Goal: Information Seeking & Learning: Learn about a topic

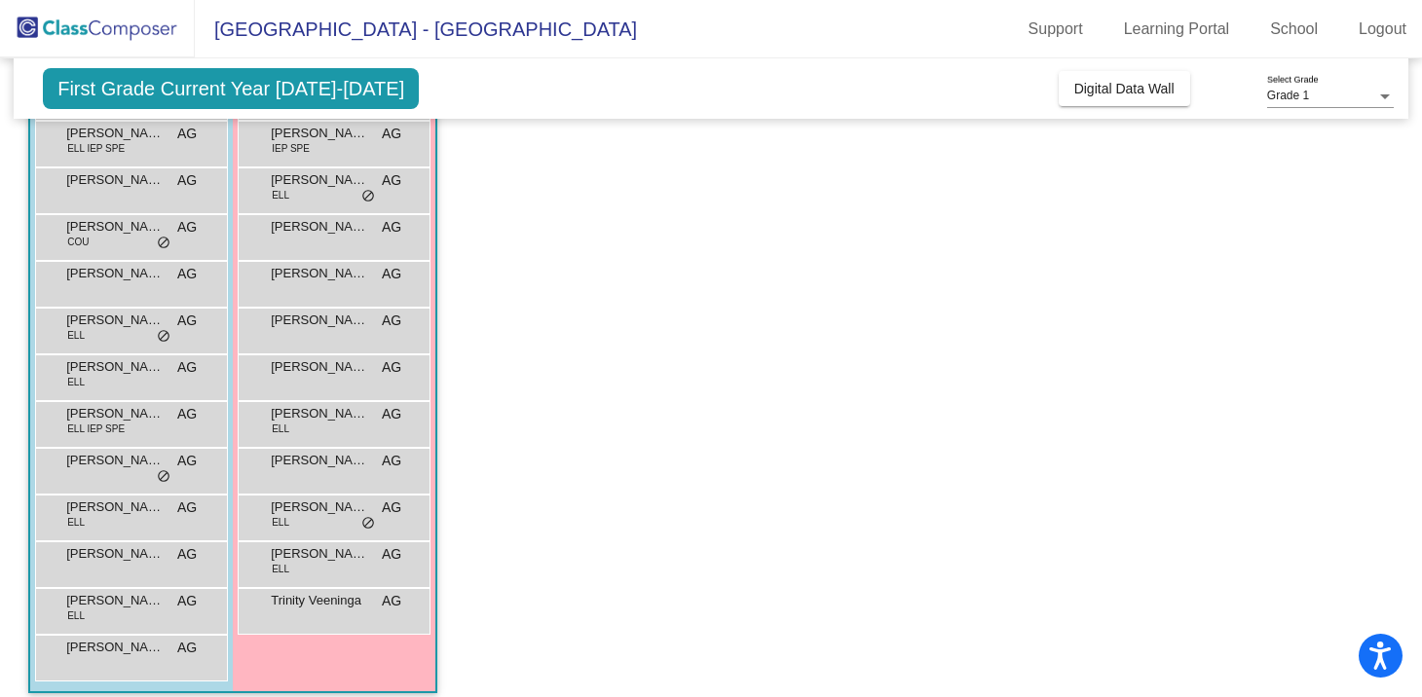
scroll to position [239, 0]
click at [312, 426] on div "[PERSON_NAME] ELL AG lock do_not_disturb_alt" at bounding box center [333, 421] width 186 height 40
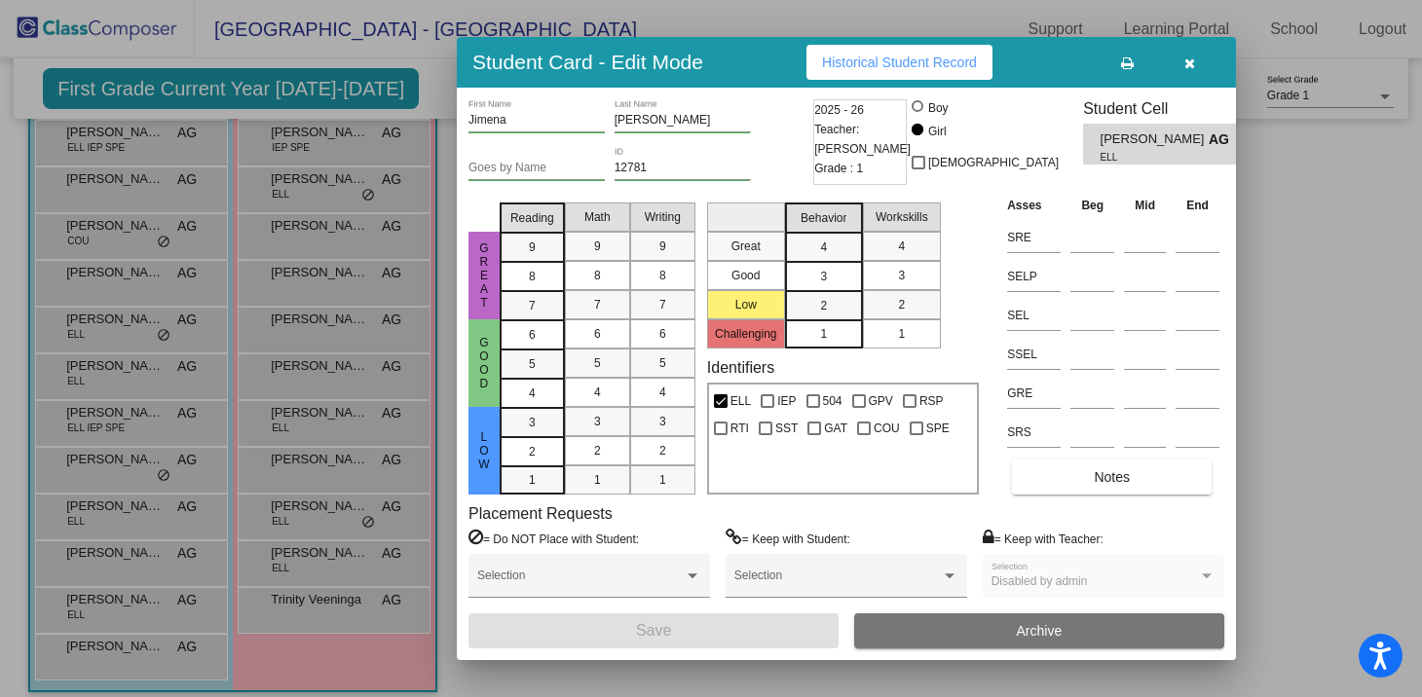
click at [1192, 58] on icon "button" at bounding box center [1189, 63] width 11 height 14
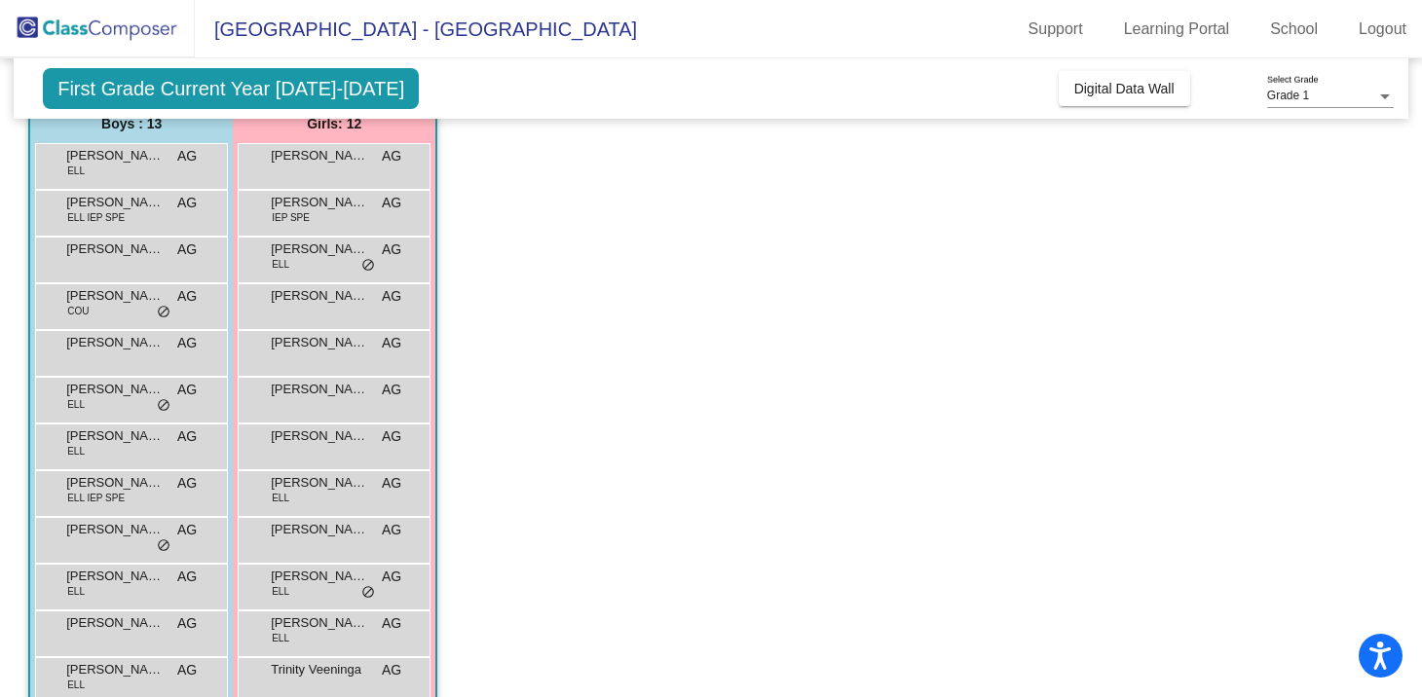
scroll to position [169, 0]
click at [309, 178] on div "[PERSON_NAME] [PERSON_NAME] lock do_not_disturb_alt" at bounding box center [333, 163] width 186 height 40
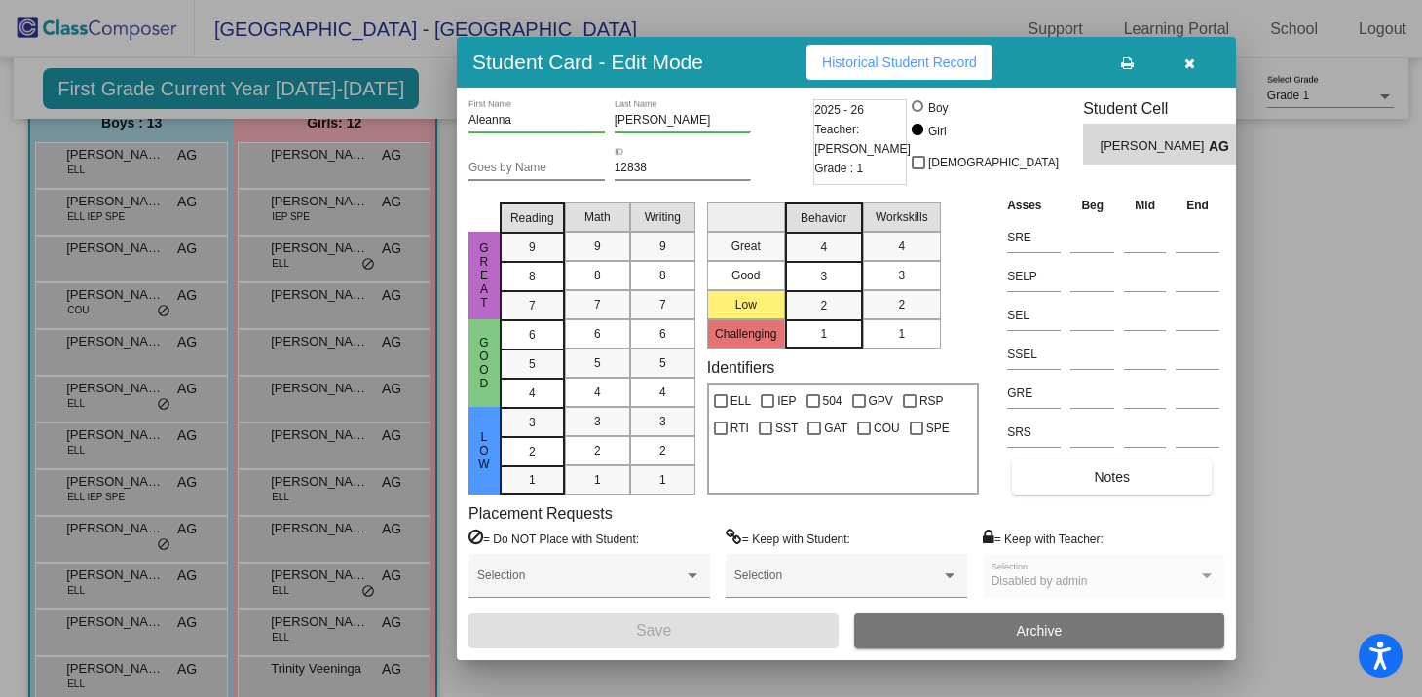
click at [1188, 63] on icon "button" at bounding box center [1189, 63] width 11 height 14
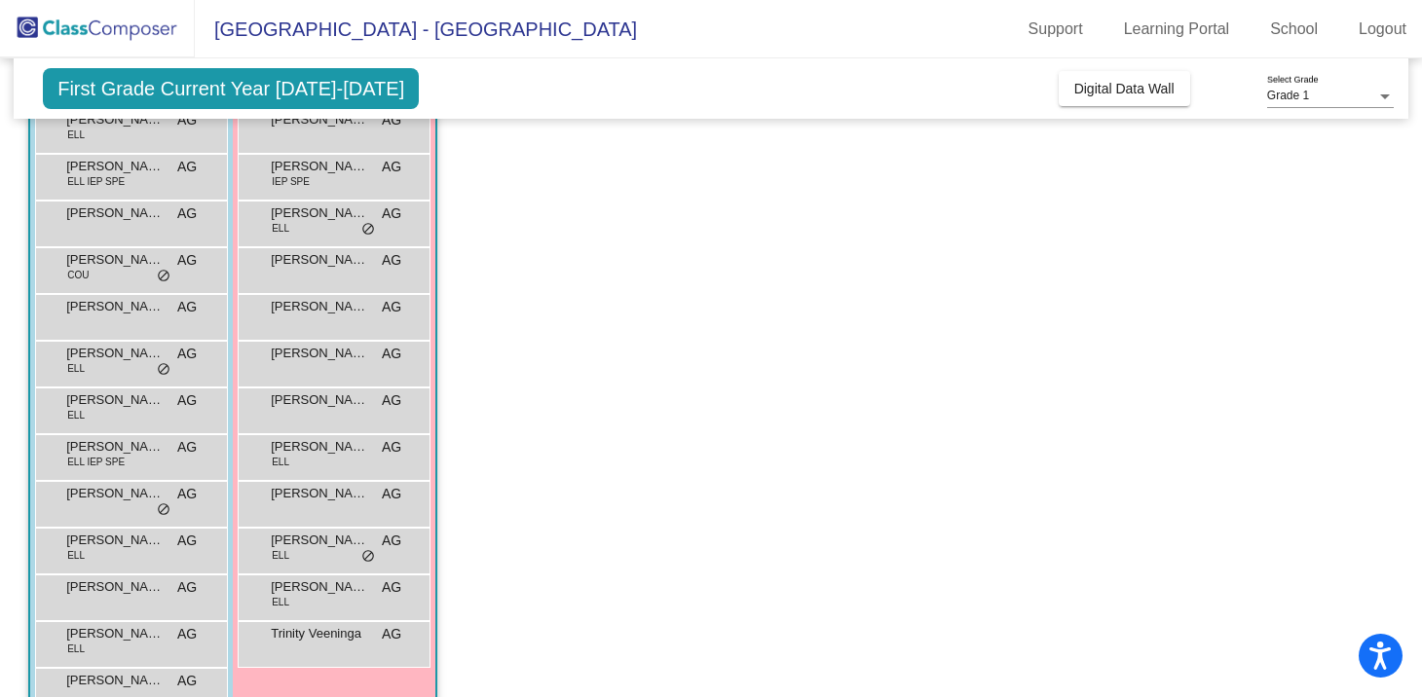
scroll to position [206, 0]
click at [142, 310] on span "[PERSON_NAME][GEOGRAPHIC_DATA][PERSON_NAME]" at bounding box center [114, 304] width 97 height 19
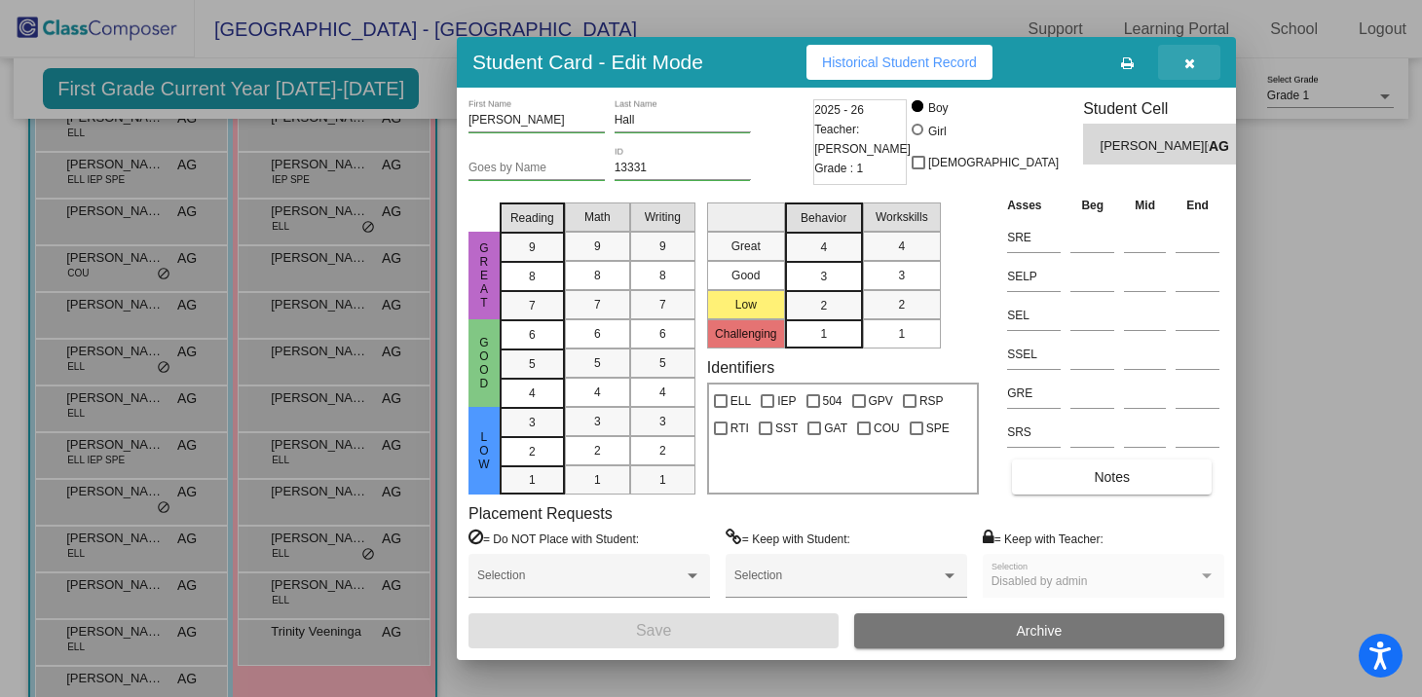
click at [1199, 61] on button "button" at bounding box center [1189, 62] width 62 height 35
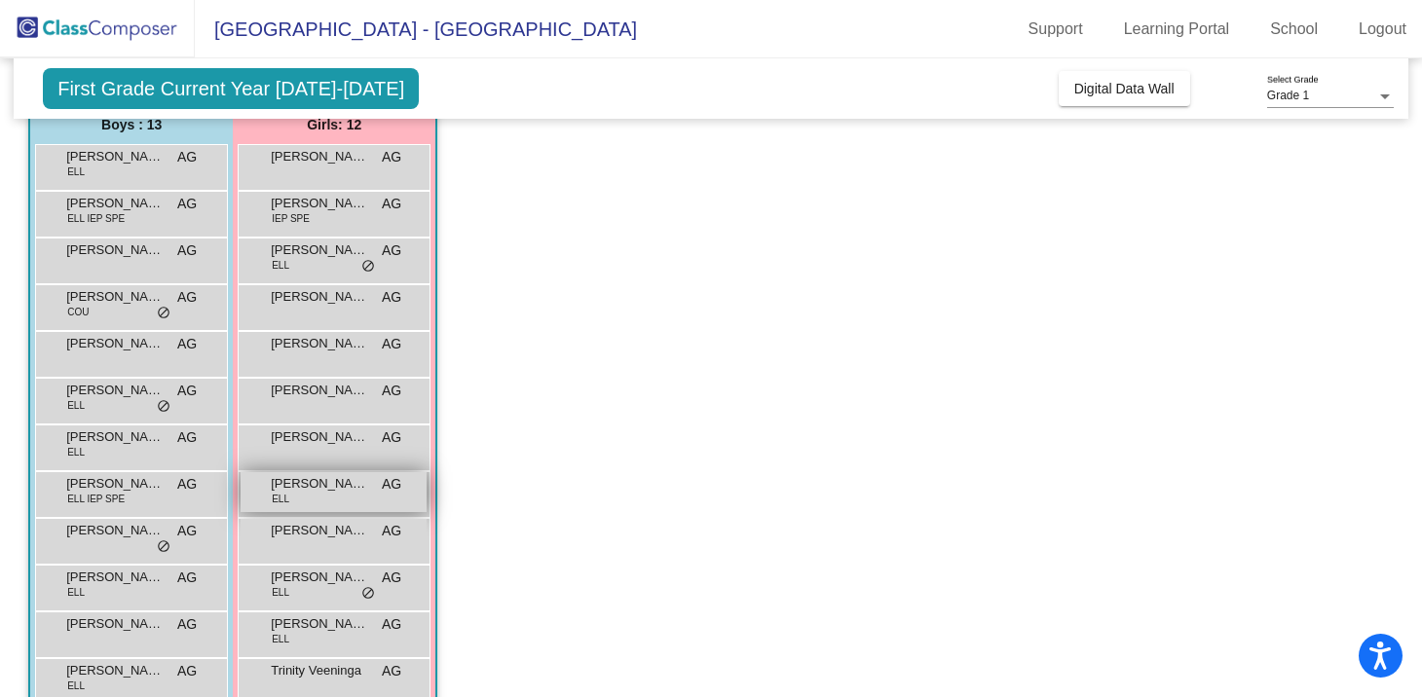
scroll to position [172, 0]
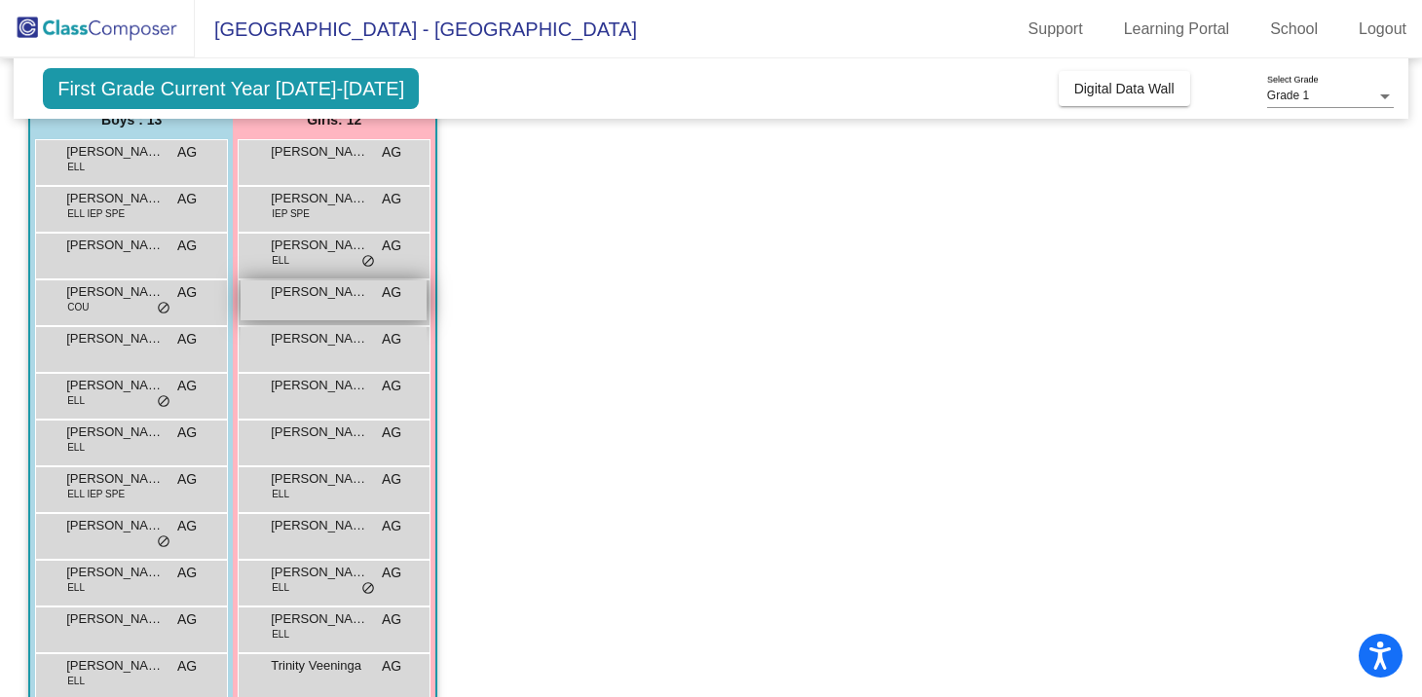
click at [336, 307] on div "[PERSON_NAME] AG lock do_not_disturb_alt" at bounding box center [333, 300] width 186 height 40
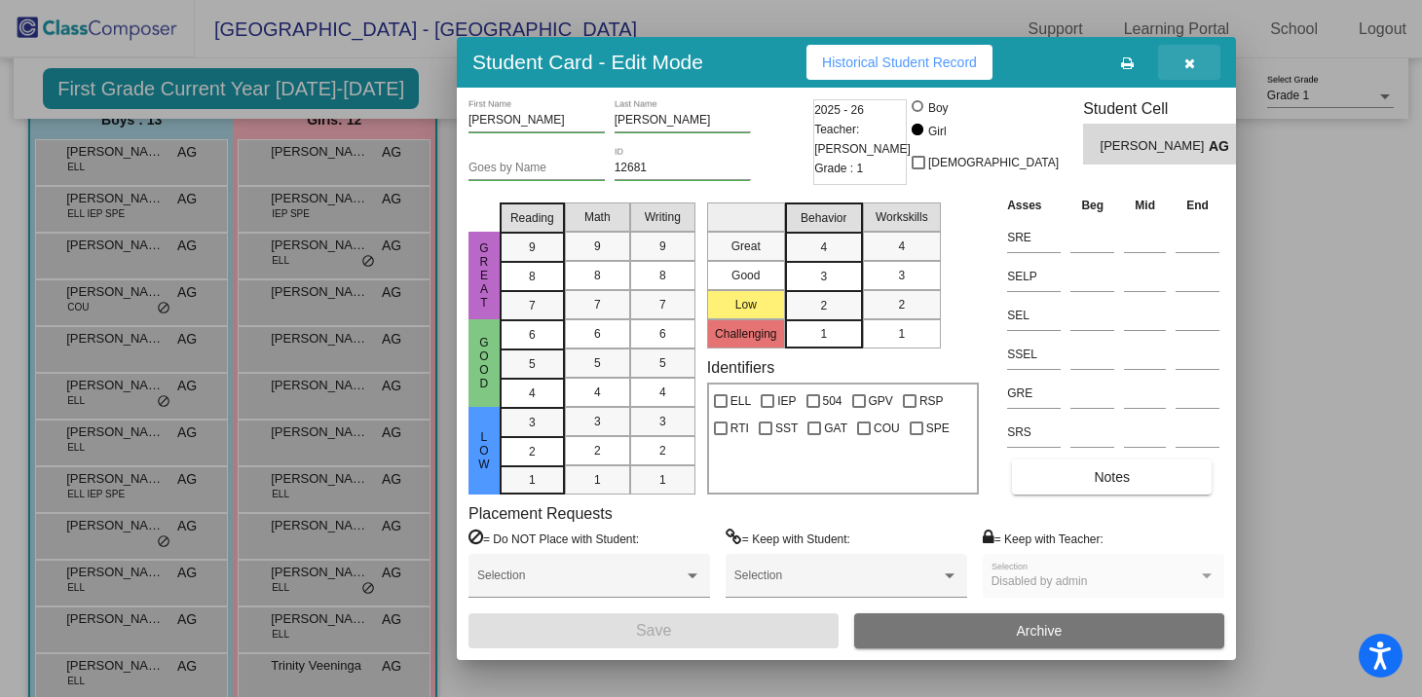
click at [1187, 61] on icon "button" at bounding box center [1189, 63] width 11 height 14
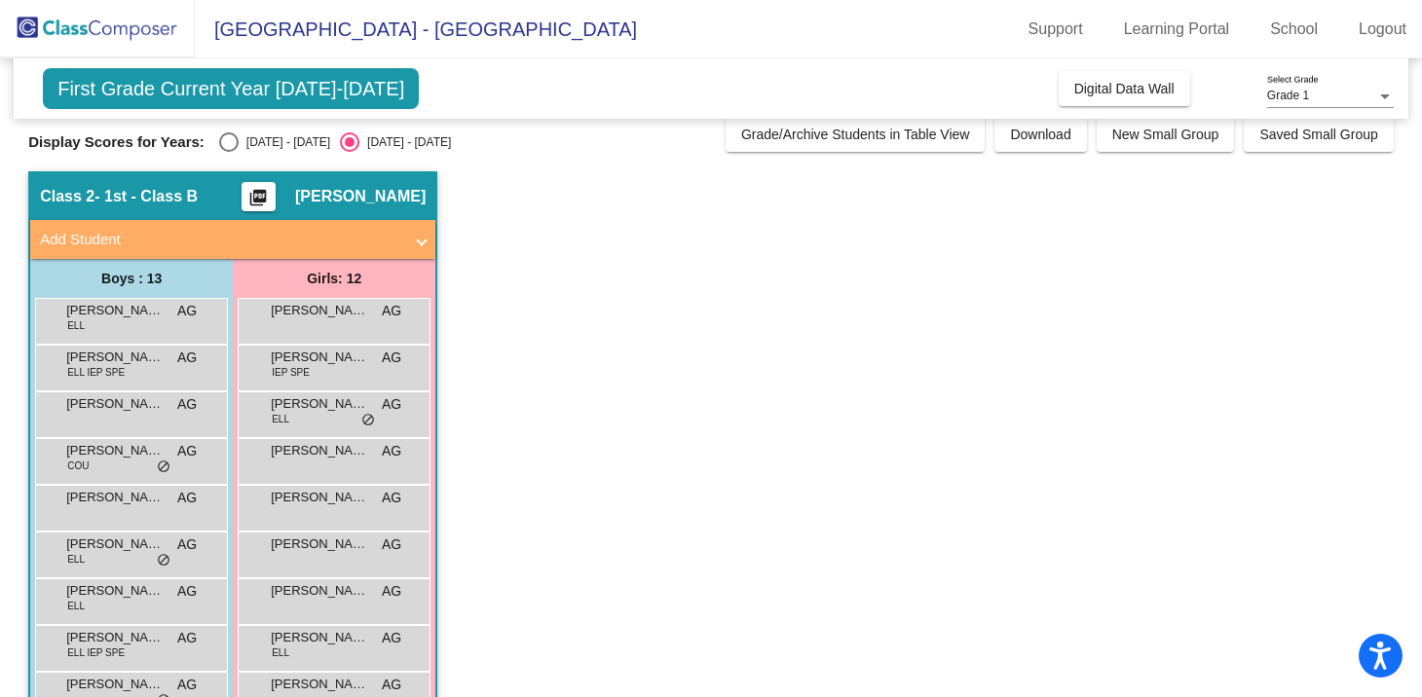
scroll to position [0, 0]
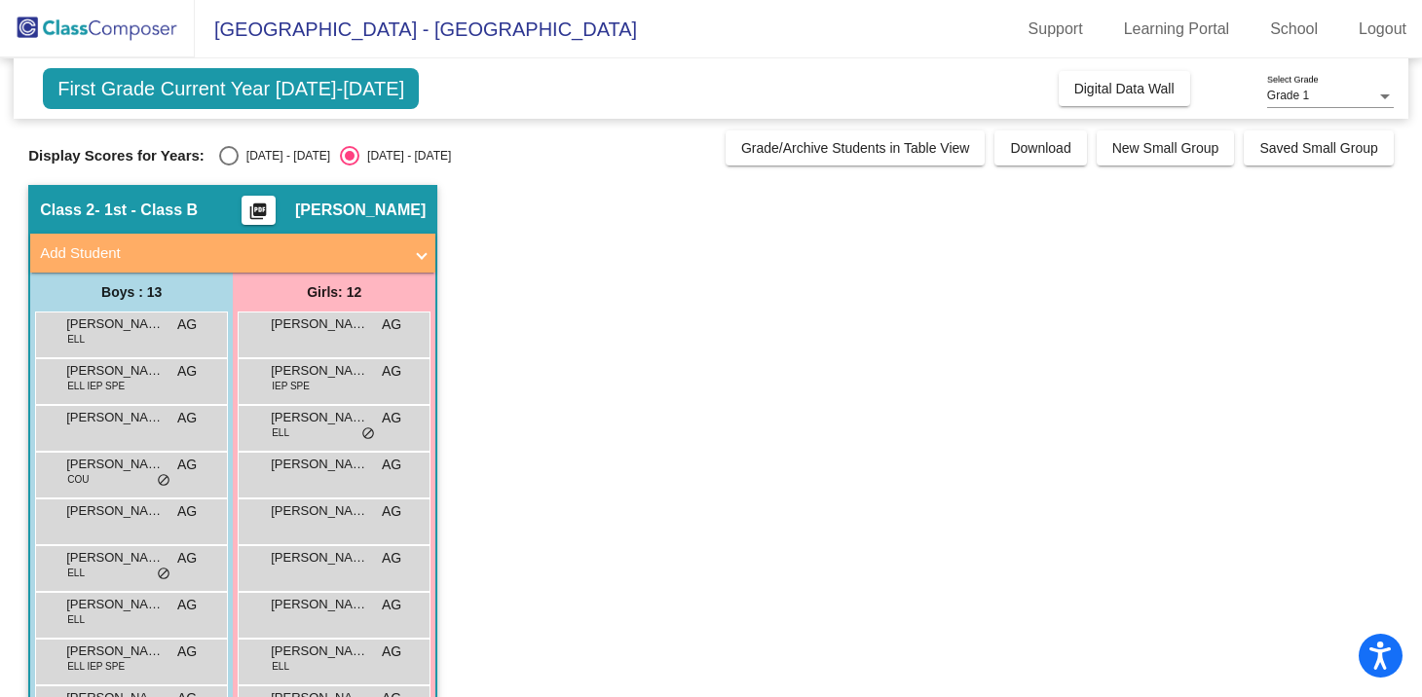
click at [232, 156] on div "Select an option" at bounding box center [228, 155] width 19 height 19
click at [229, 166] on input "[DATE] - [DATE]" at bounding box center [228, 166] width 1 height 1
radio input "true"
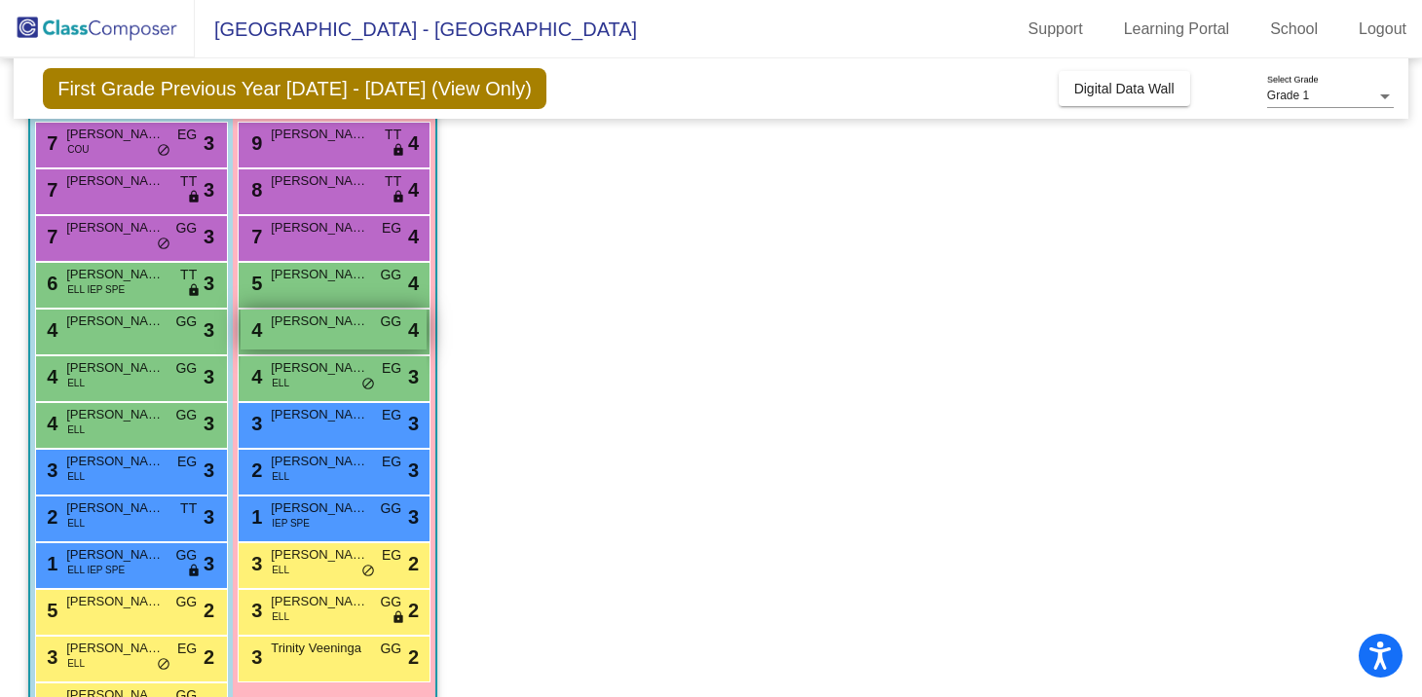
scroll to position [191, 0]
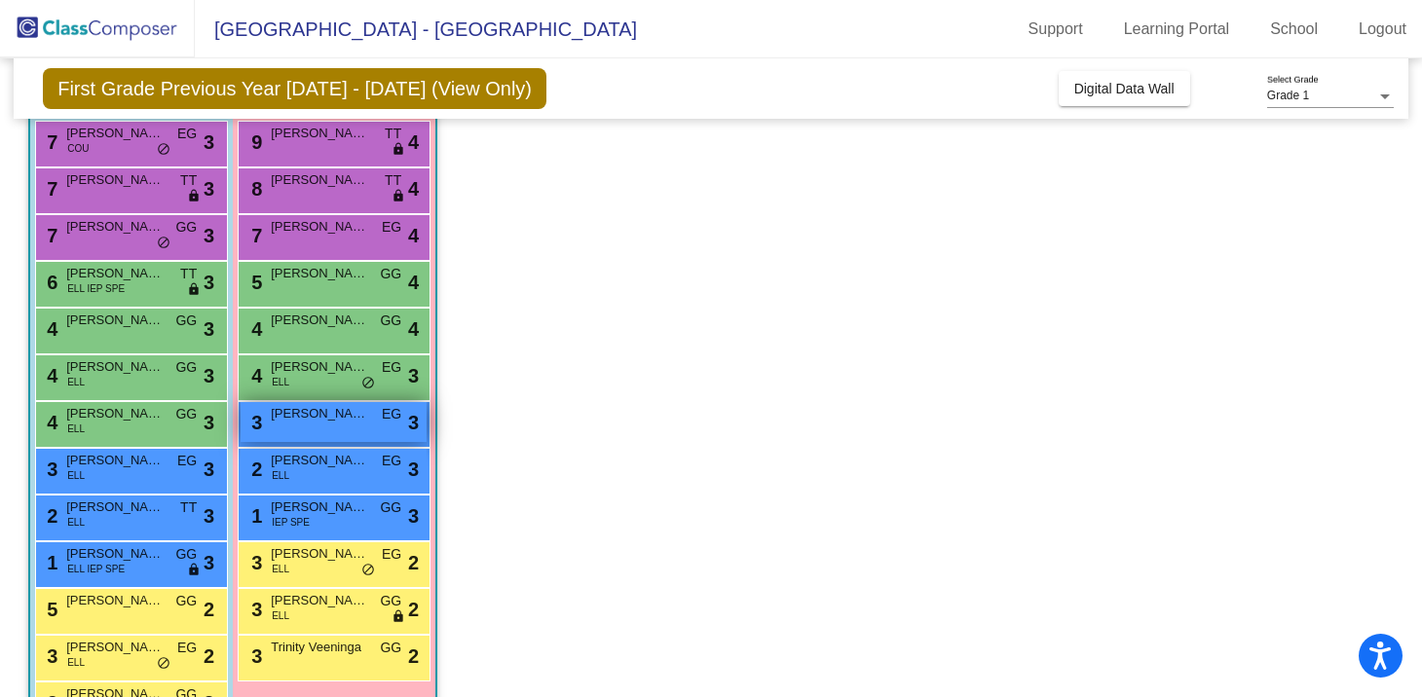
click at [319, 433] on div "3 [PERSON_NAME] EG lock do_not_disturb_alt 3" at bounding box center [333, 422] width 186 height 40
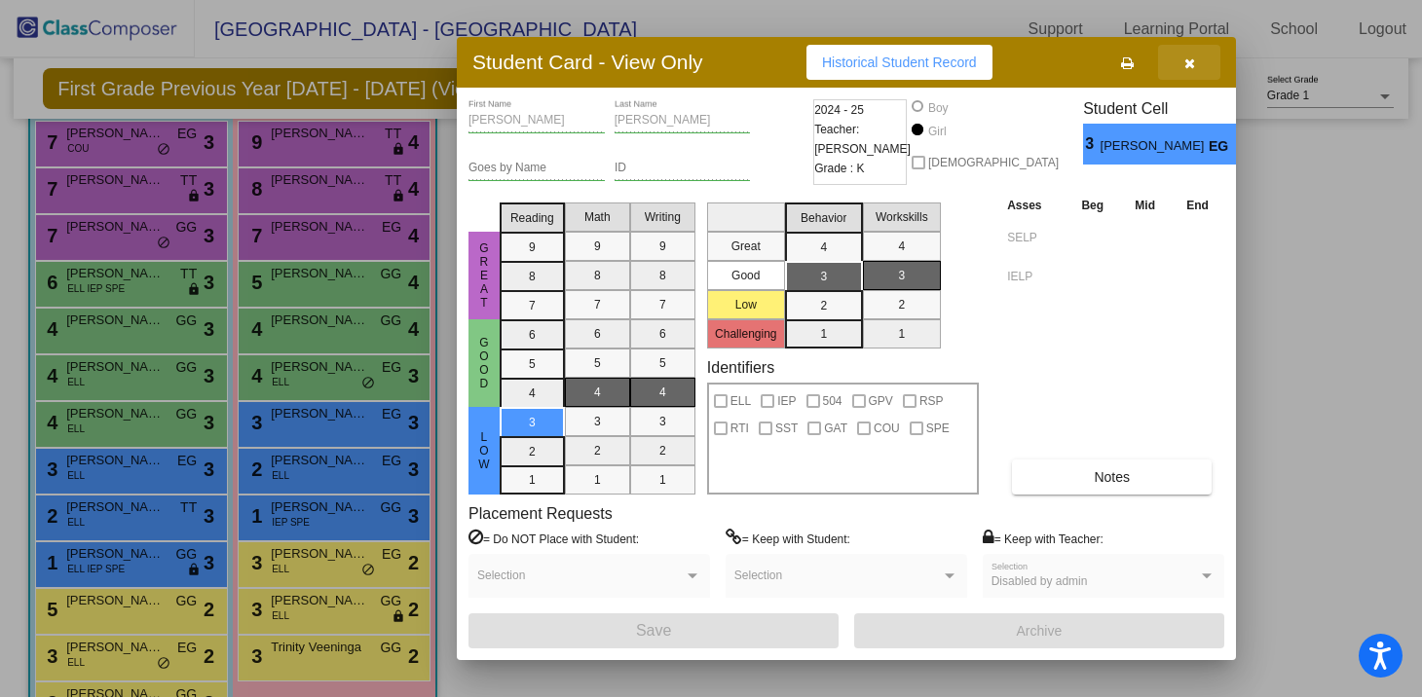
click at [1191, 63] on icon "button" at bounding box center [1189, 63] width 11 height 14
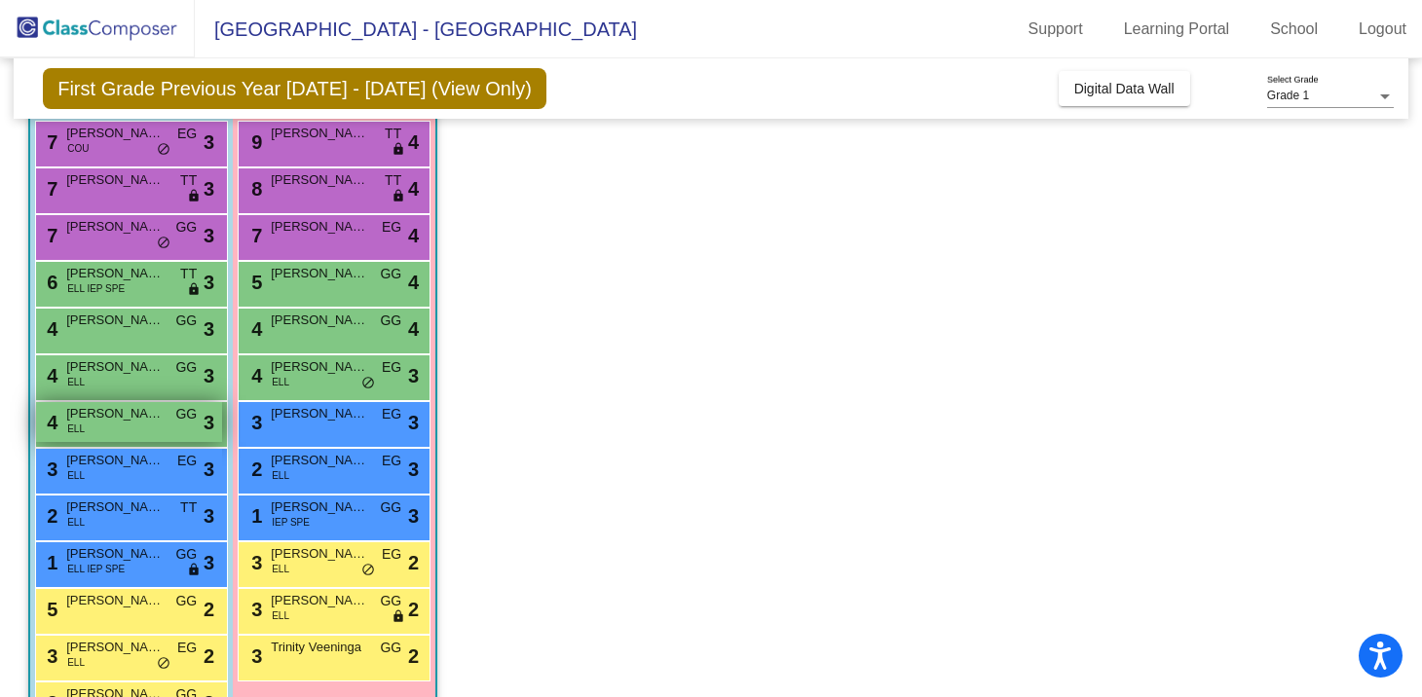
click at [132, 419] on span "[PERSON_NAME]" at bounding box center [114, 413] width 97 height 19
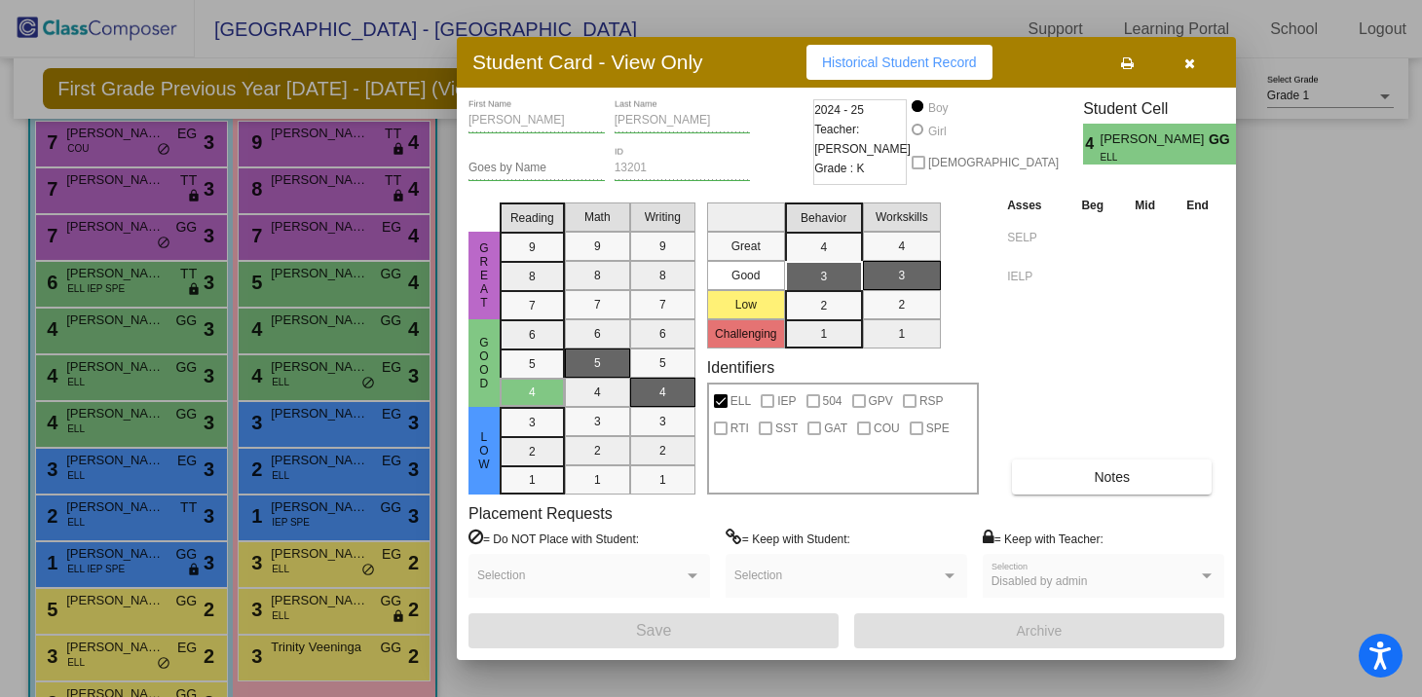
click at [1198, 60] on button "button" at bounding box center [1189, 62] width 62 height 35
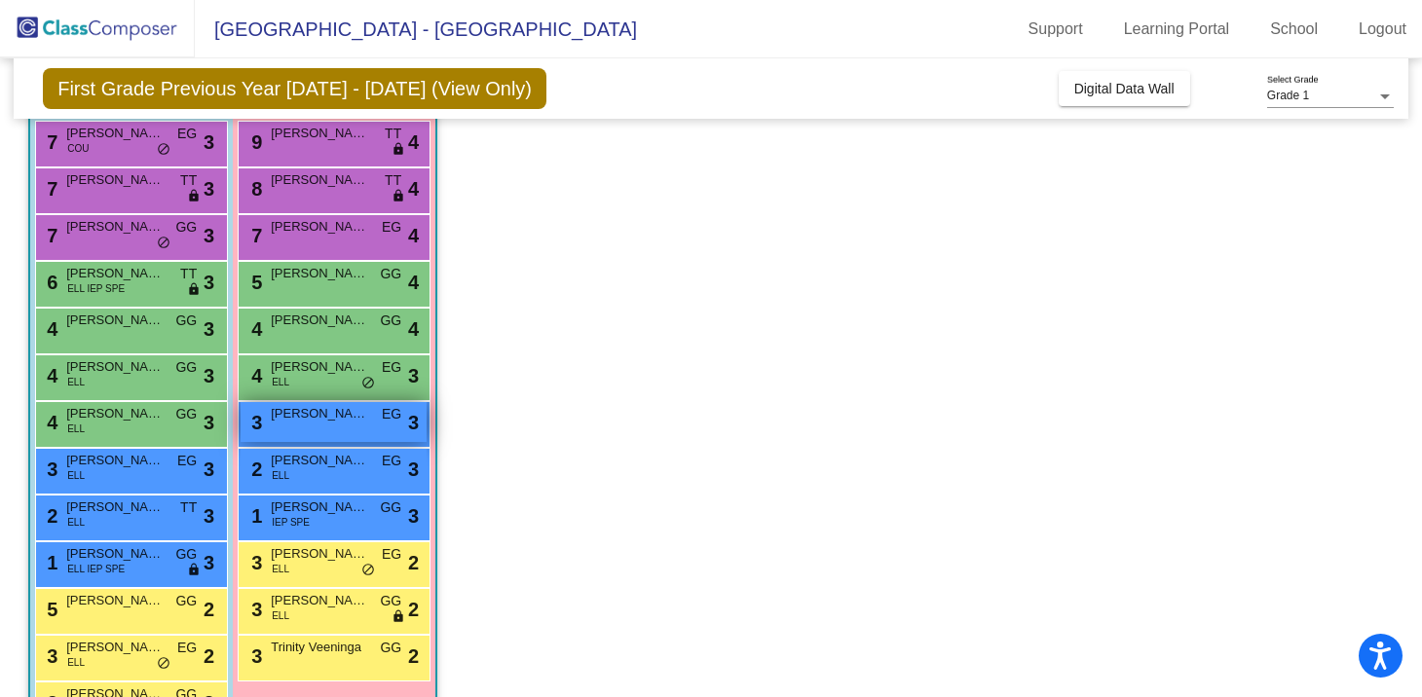
click at [348, 428] on div "3 [PERSON_NAME] EG lock do_not_disturb_alt 3" at bounding box center [333, 422] width 186 height 40
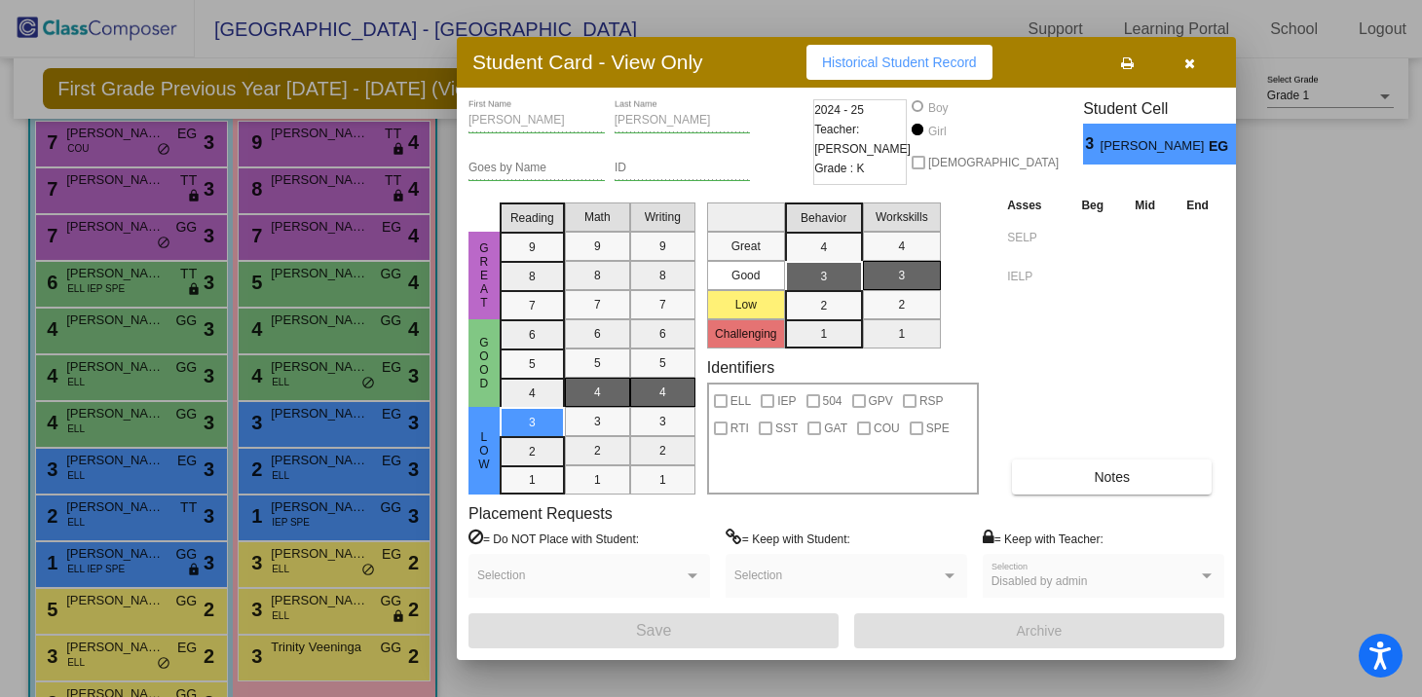
click at [1189, 64] on icon "button" at bounding box center [1189, 63] width 11 height 14
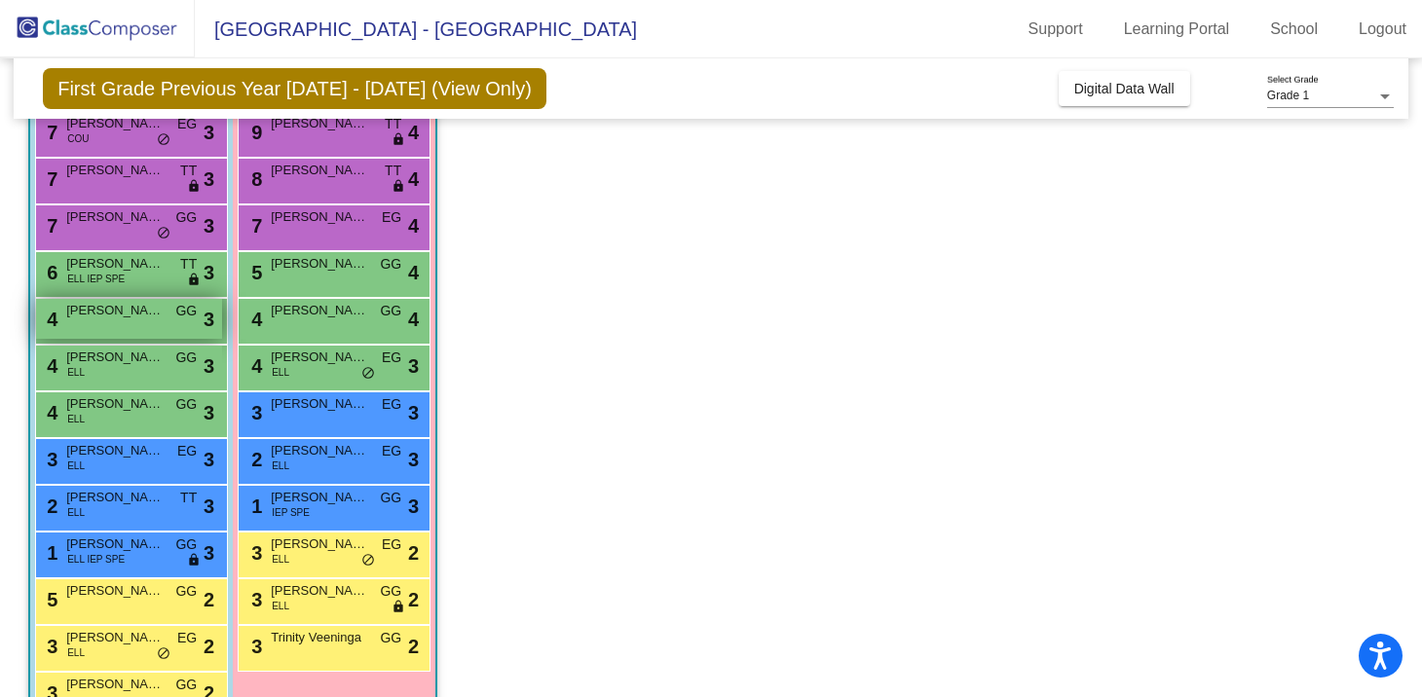
scroll to position [202, 0]
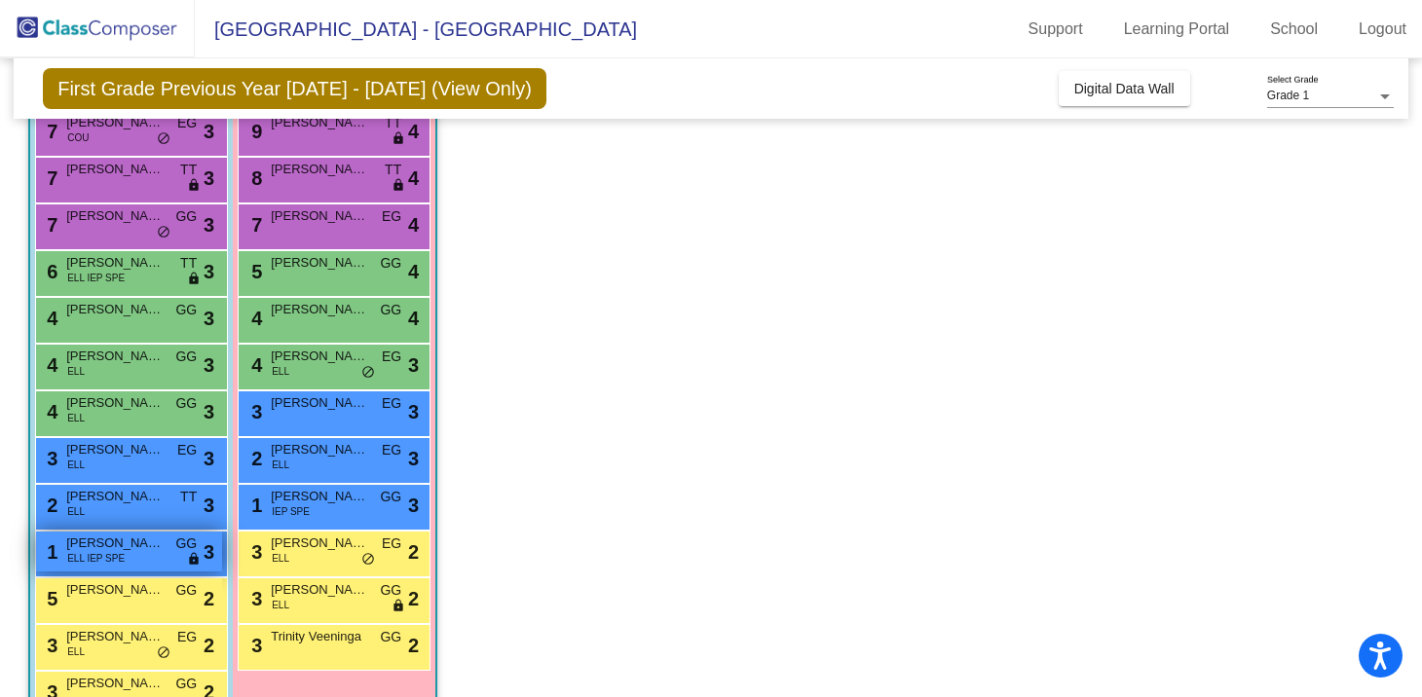
click at [112, 556] on span "ELL IEP SPE" at bounding box center [95, 558] width 57 height 15
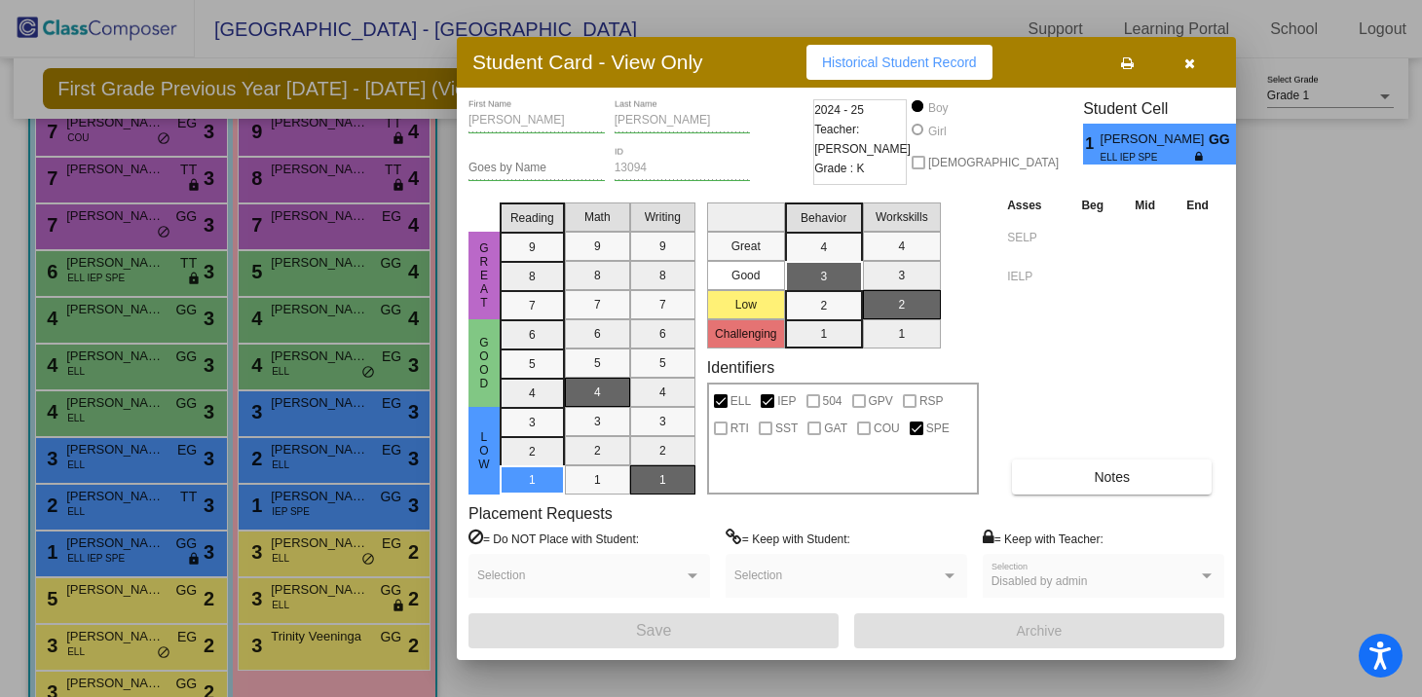
click at [1194, 61] on button "button" at bounding box center [1189, 62] width 62 height 35
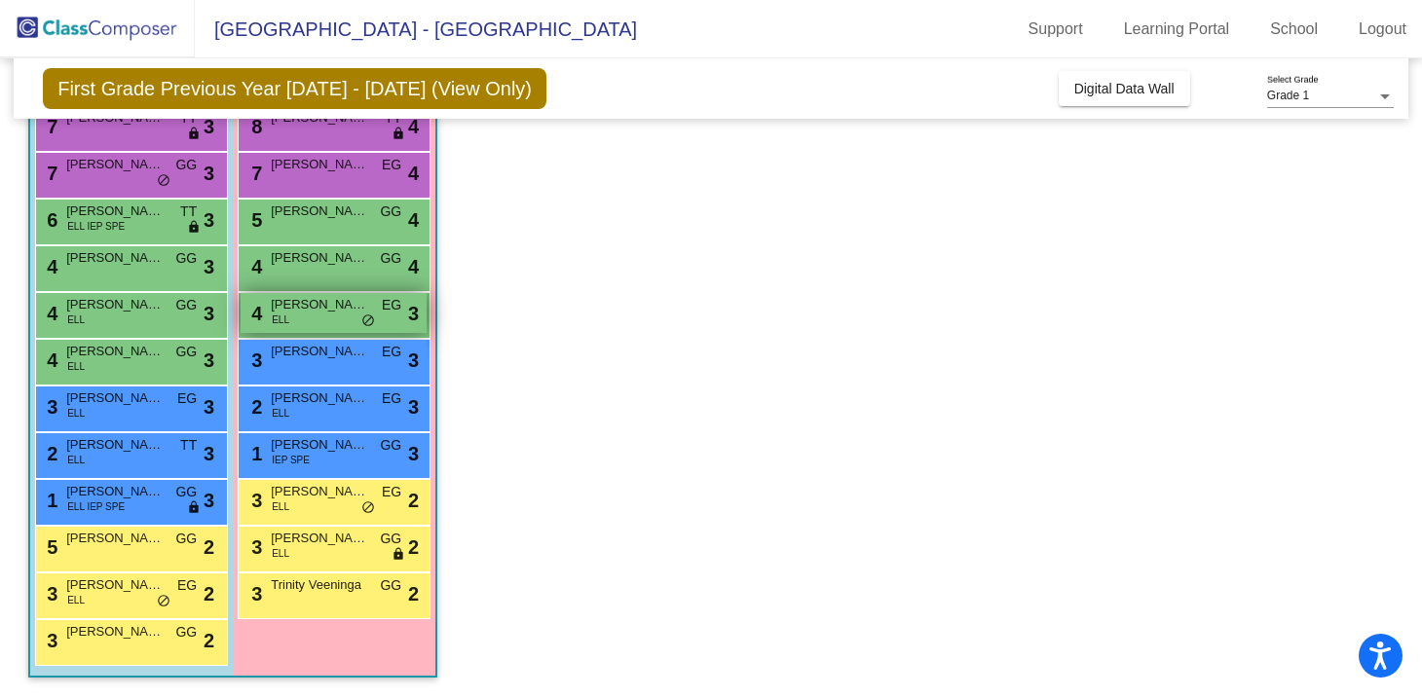
scroll to position [0, 0]
